Goal: Find contact information: Find contact information

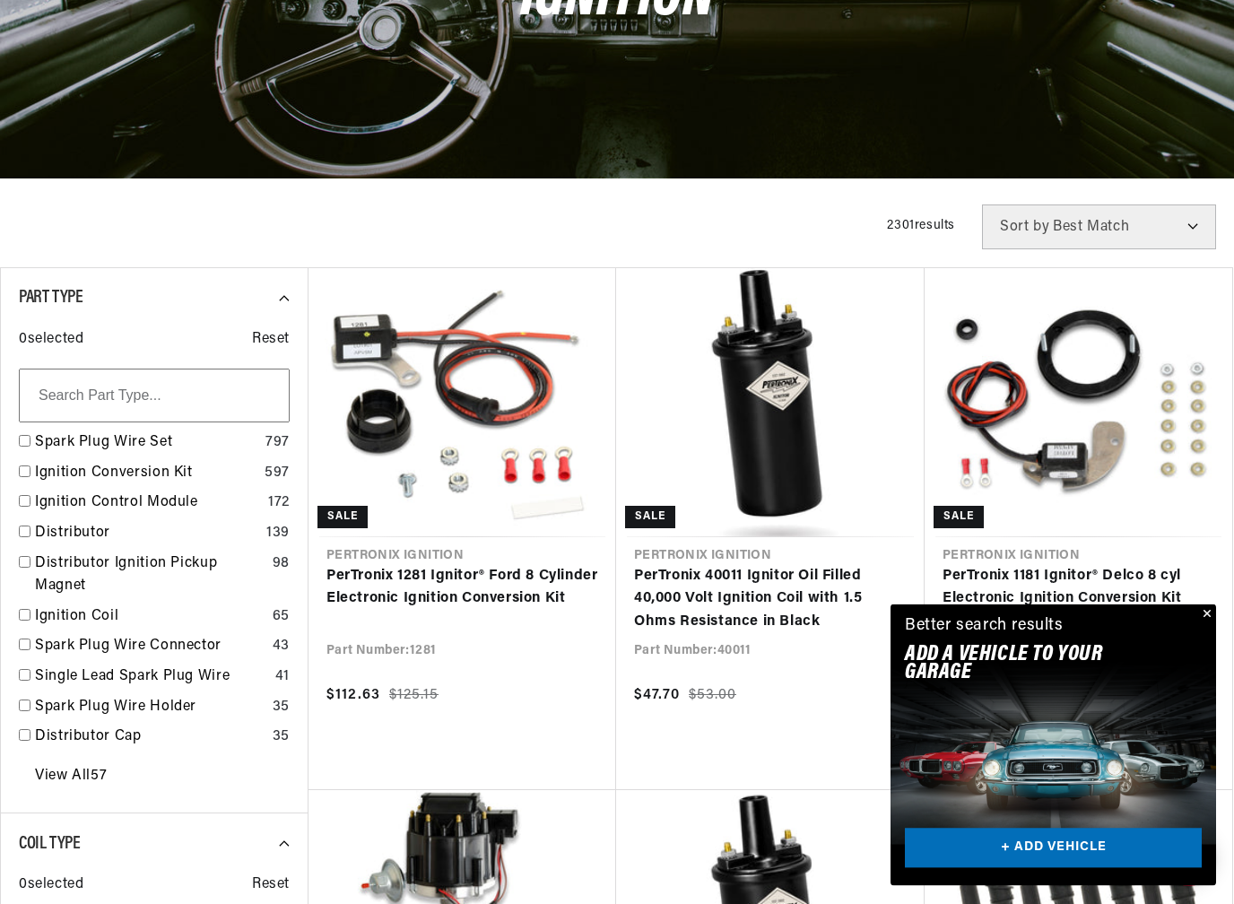
scroll to position [274, 0]
click at [1209, 616] on button "Close" at bounding box center [1205, 615] width 22 height 22
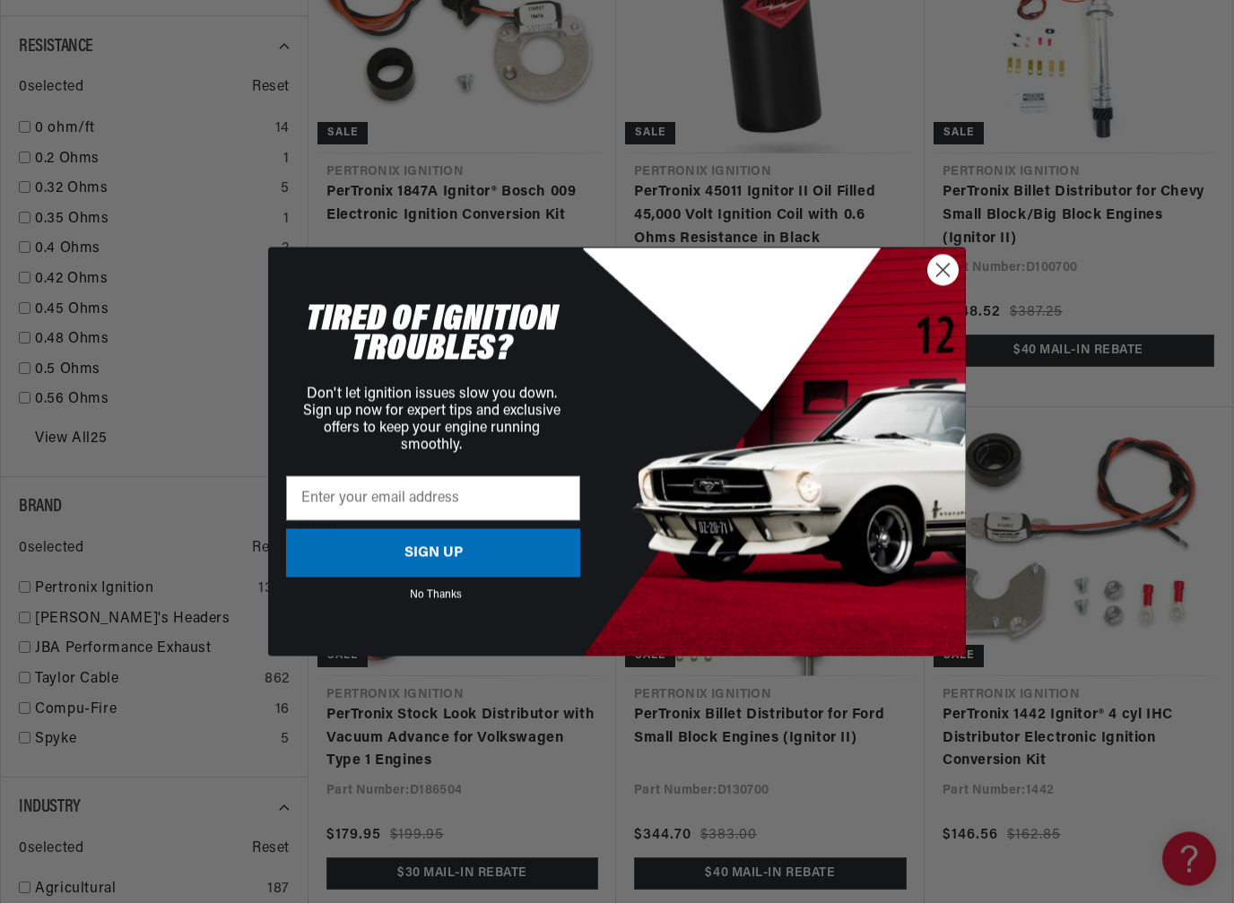
scroll to position [1703, 0]
click at [945, 265] on circle "Close dialog" at bounding box center [943, 271] width 30 height 30
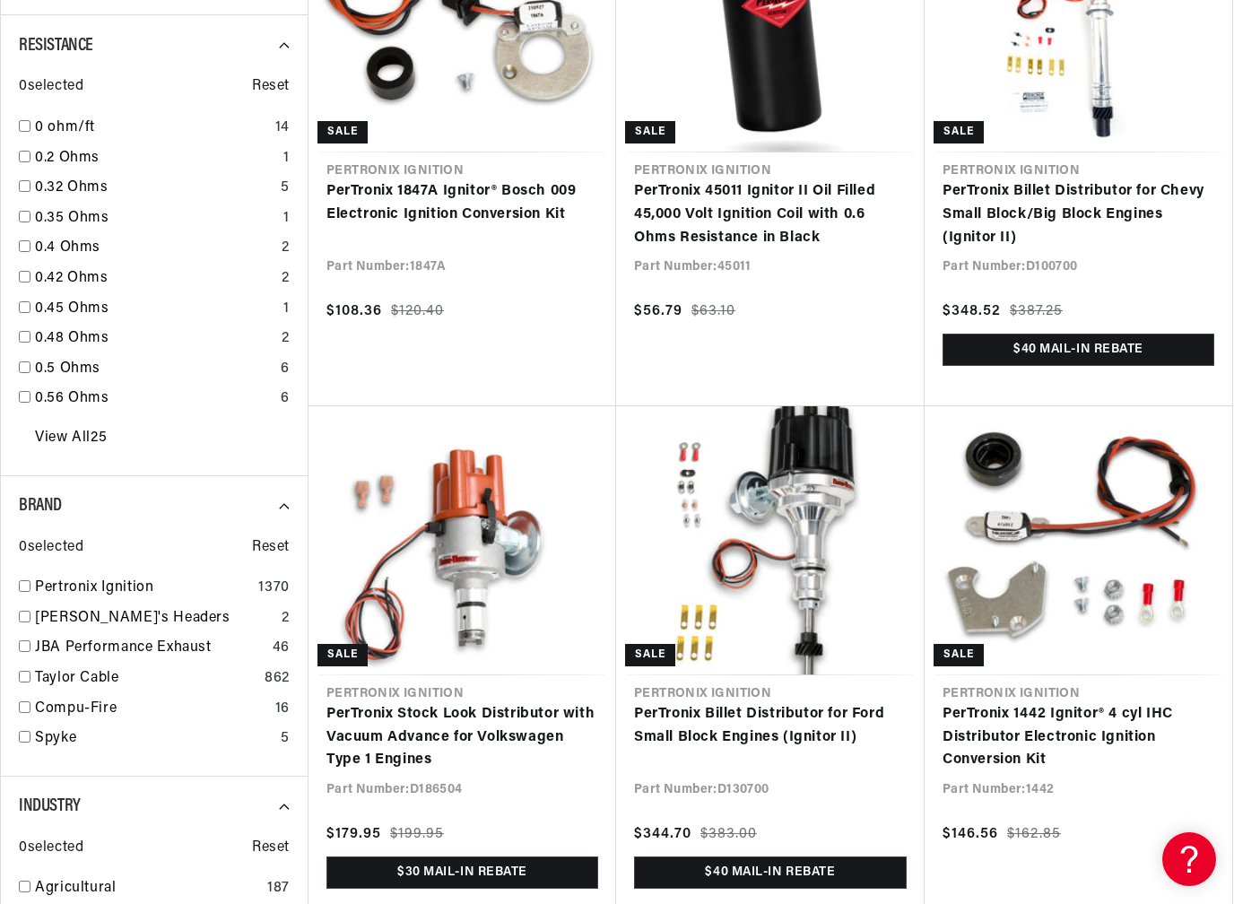
scroll to position [0, 0]
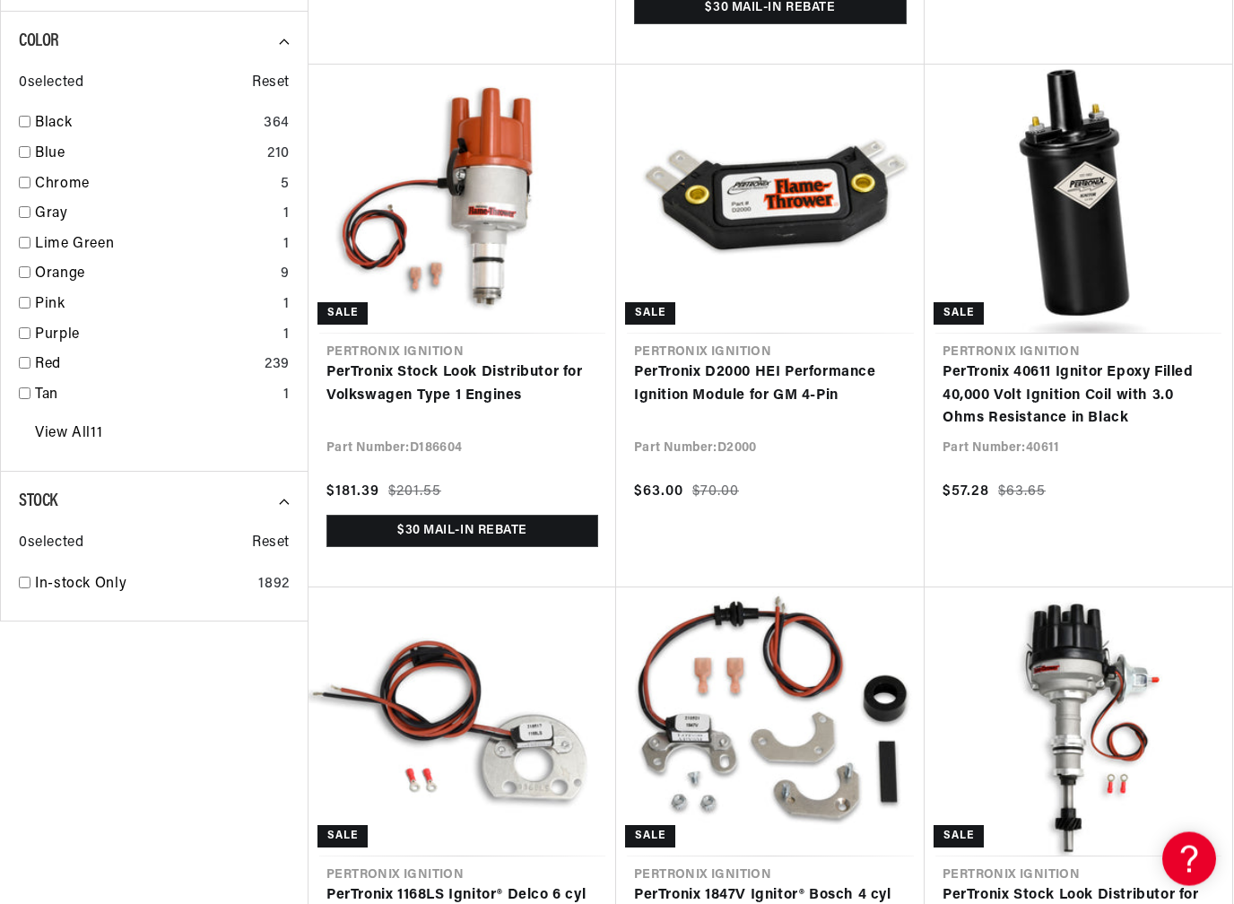
scroll to position [0, 958]
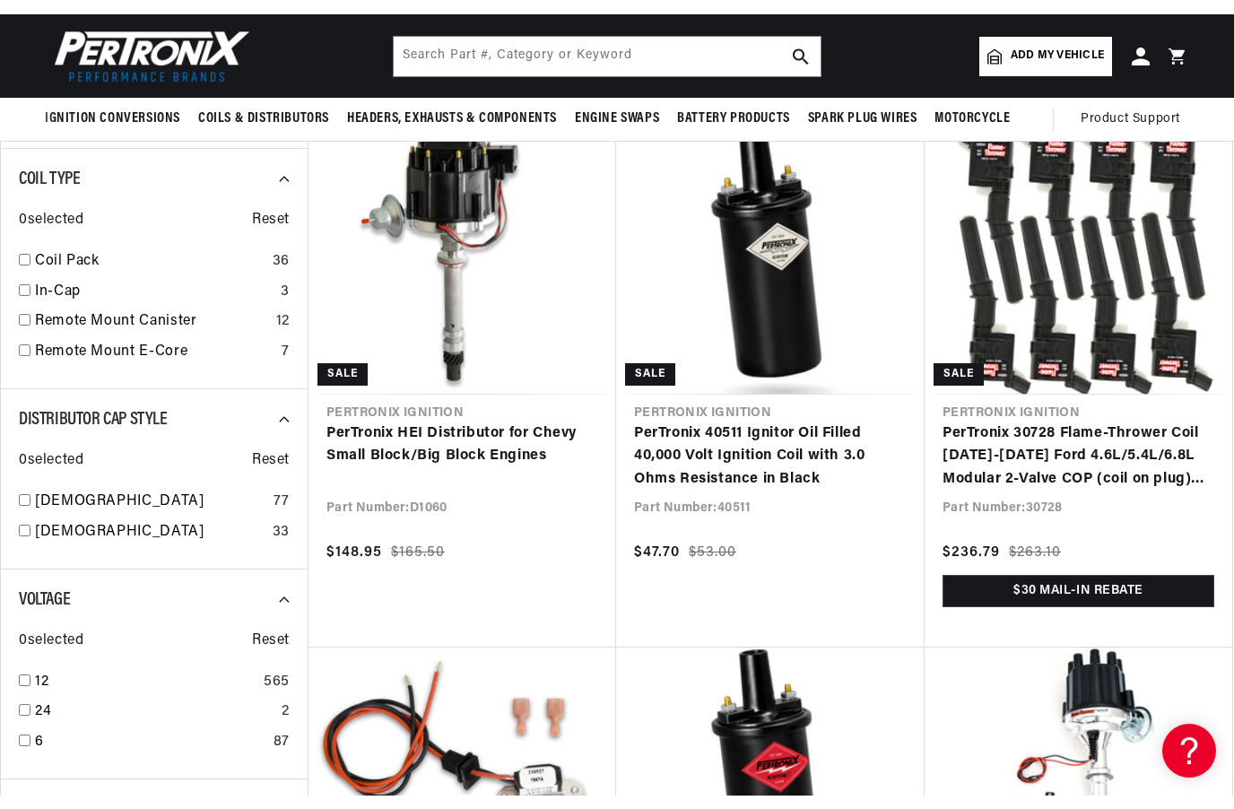
scroll to position [898, 0]
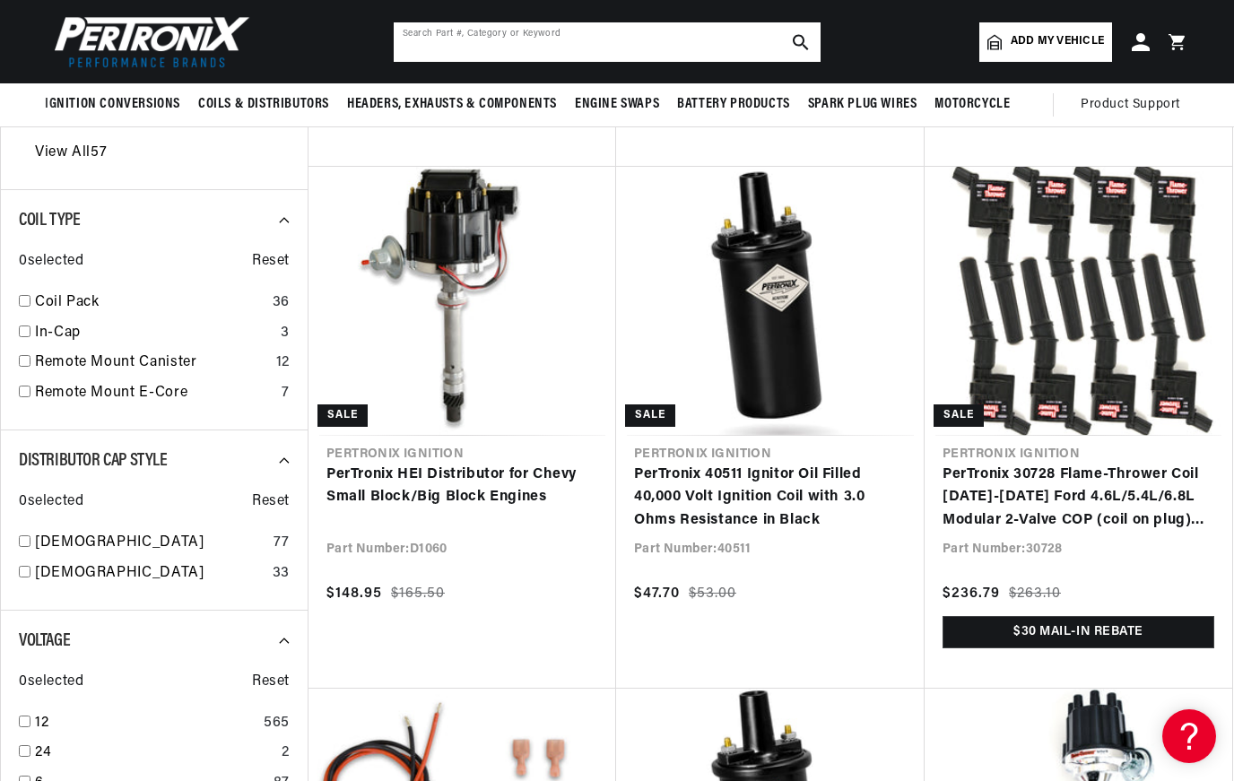
click at [427, 50] on input "text" at bounding box center [607, 41] width 427 height 39
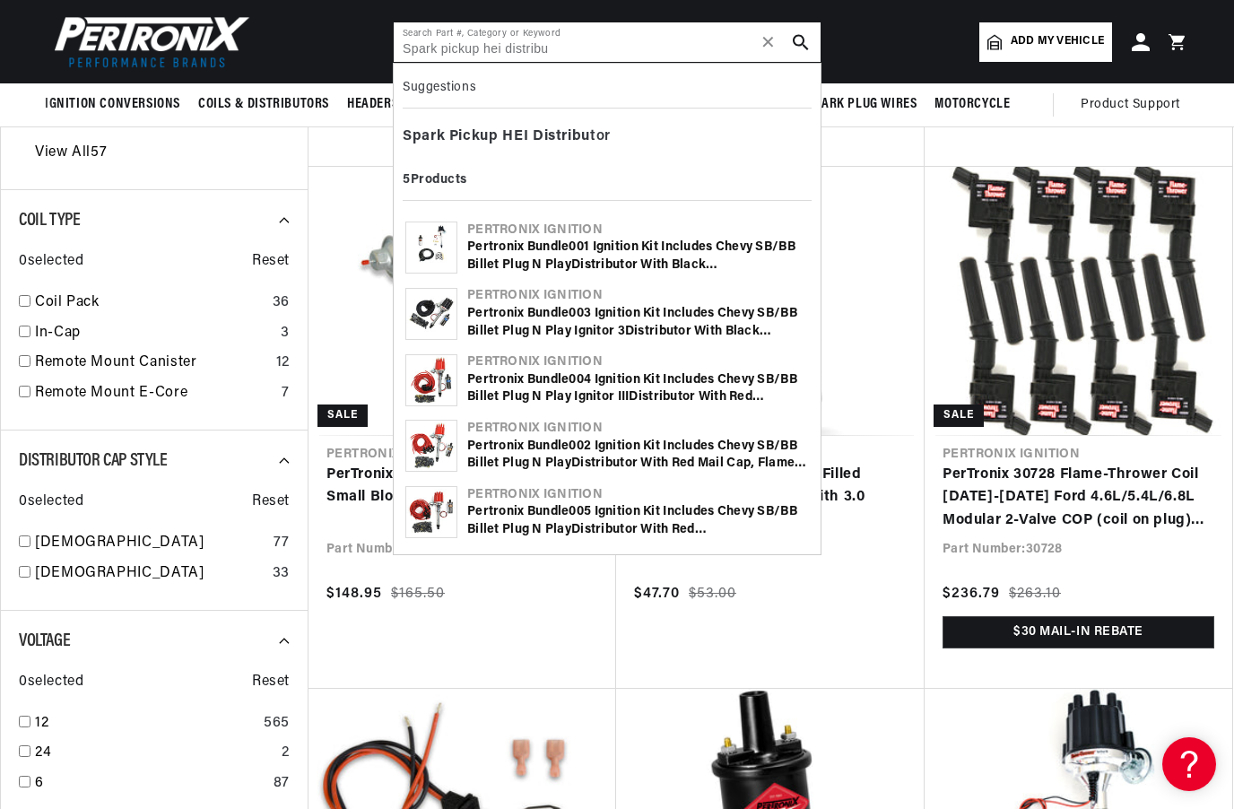
scroll to position [0, 958]
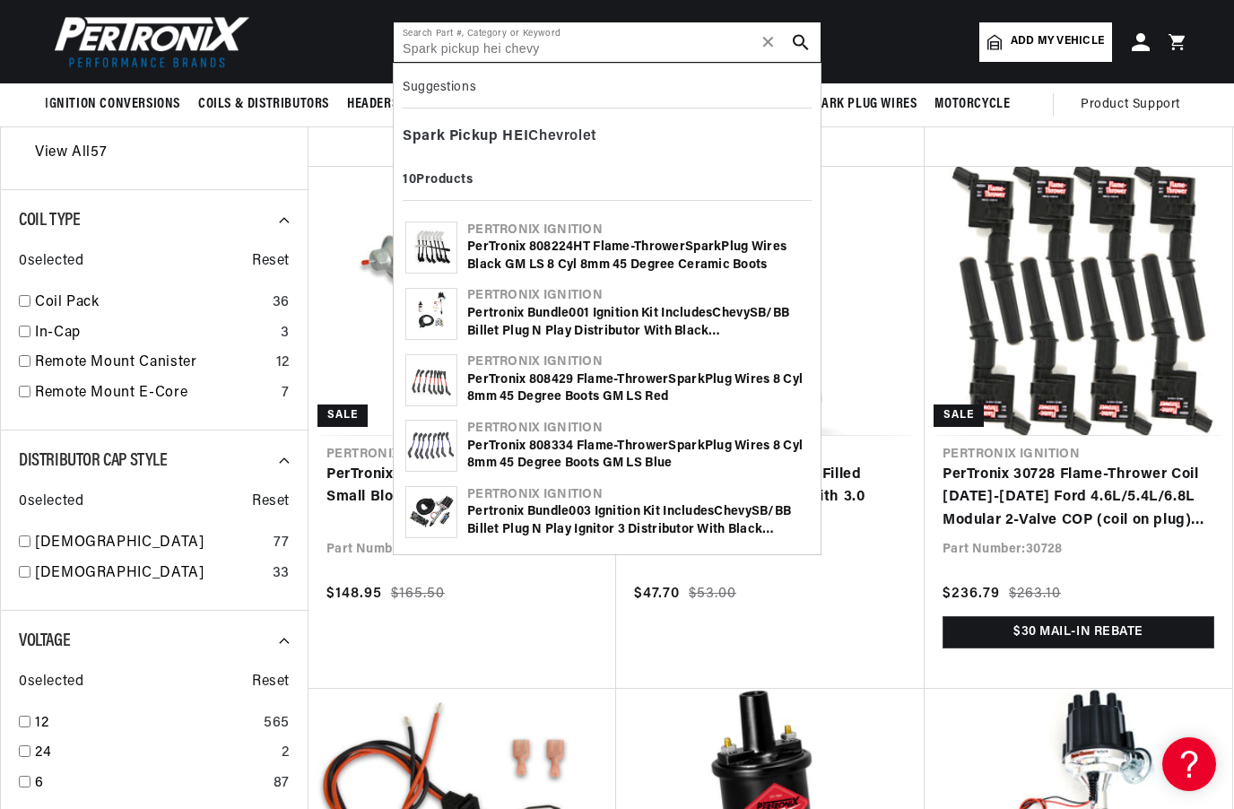
type input "Spark pickup hei chevy"
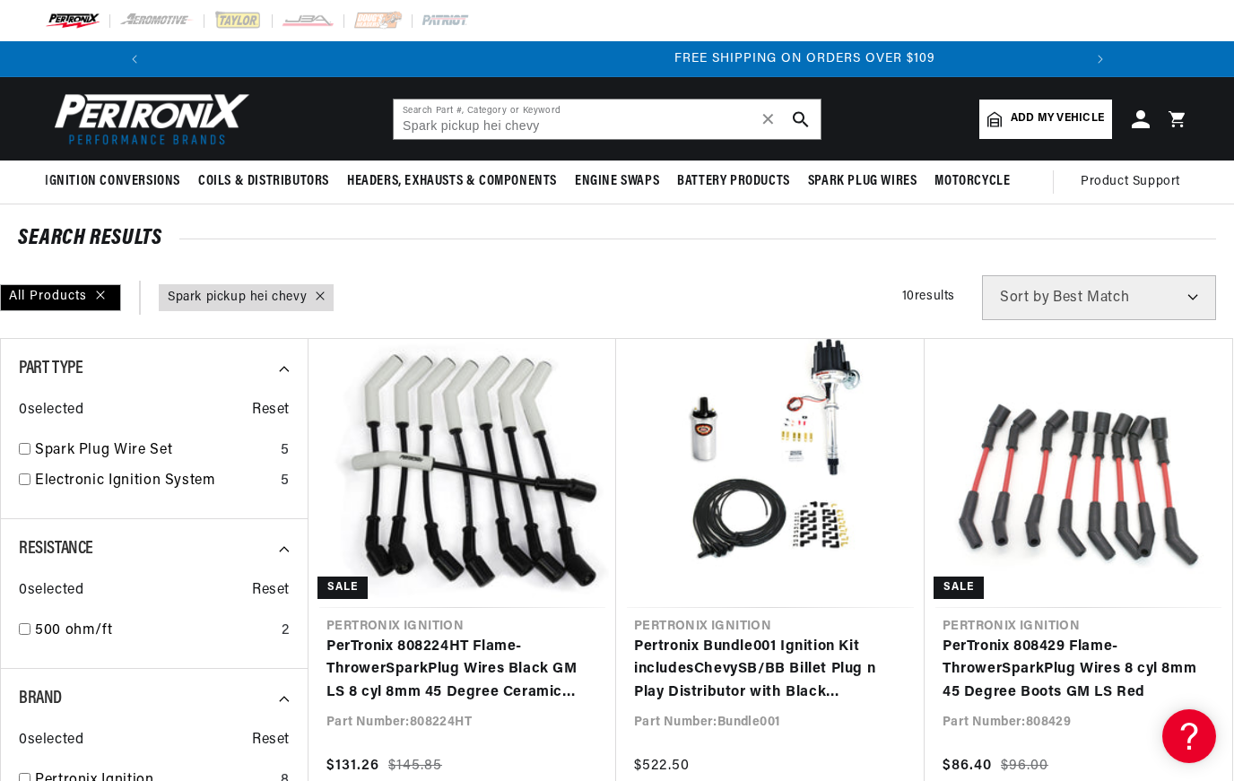
scroll to position [0, 1918]
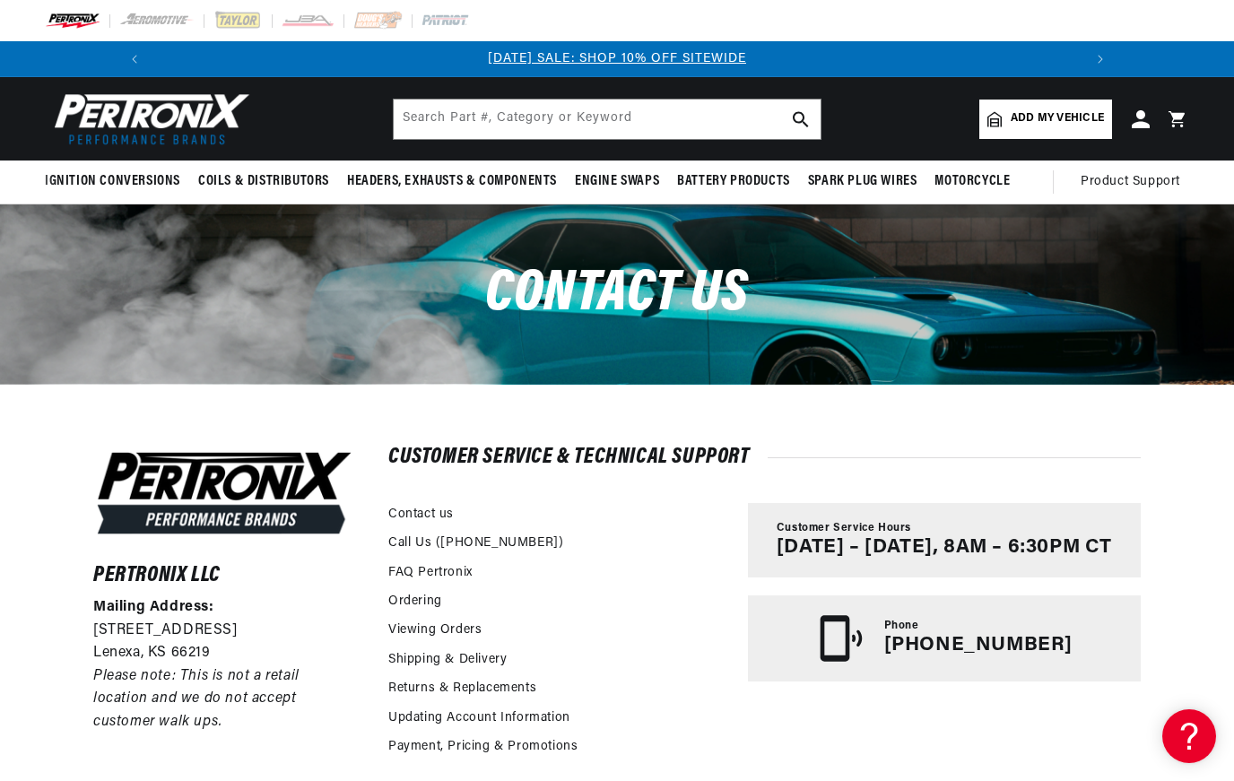
click at [426, 510] on link "Contact us" at bounding box center [420, 515] width 65 height 20
